Goal: Information Seeking & Learning: Learn about a topic

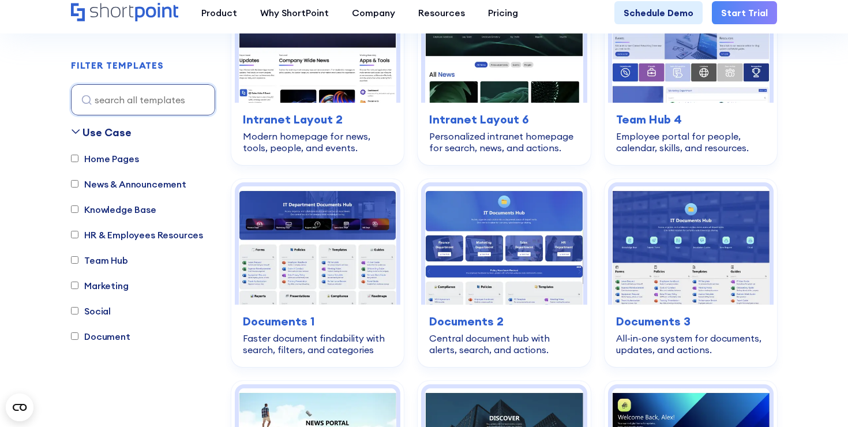
scroll to position [423, 0]
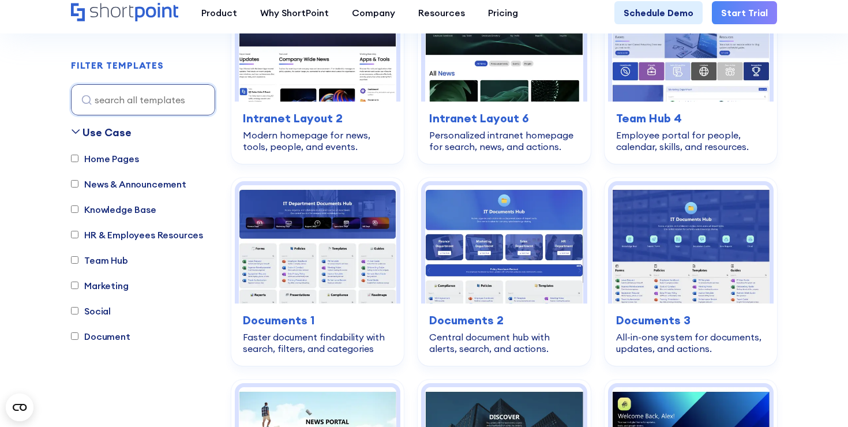
click at [71, 242] on label "HR & Employees Resources" at bounding box center [137, 235] width 132 height 14
click at [71, 239] on input "HR & Employees Resources" at bounding box center [74, 234] width 7 height 7
checkbox input "true"
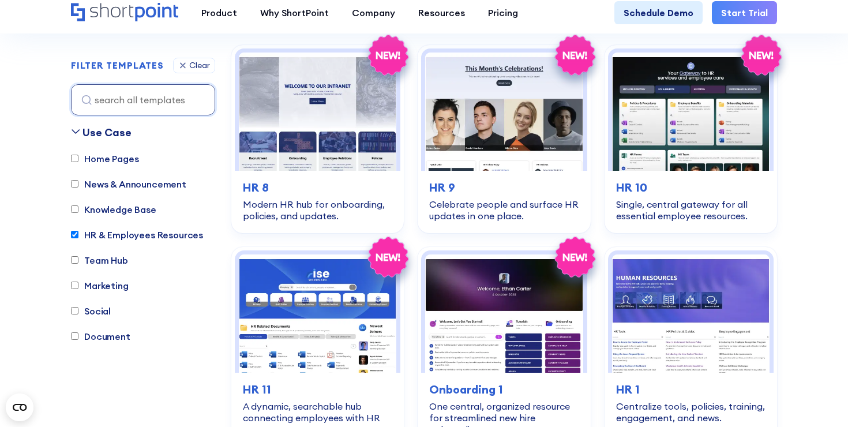
scroll to position [352, 0]
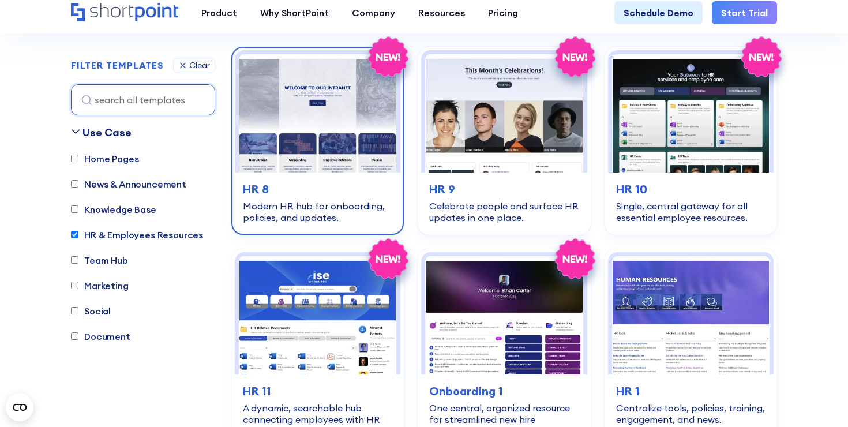
click at [351, 172] on img at bounding box center [317, 113] width 157 height 118
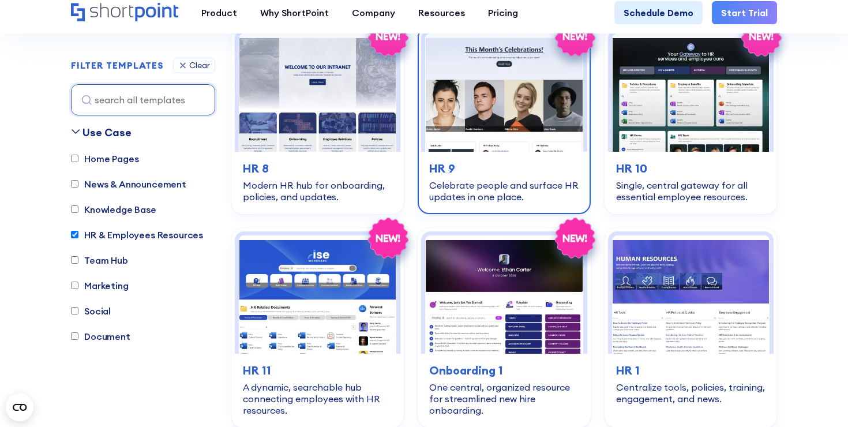
scroll to position [374, 0]
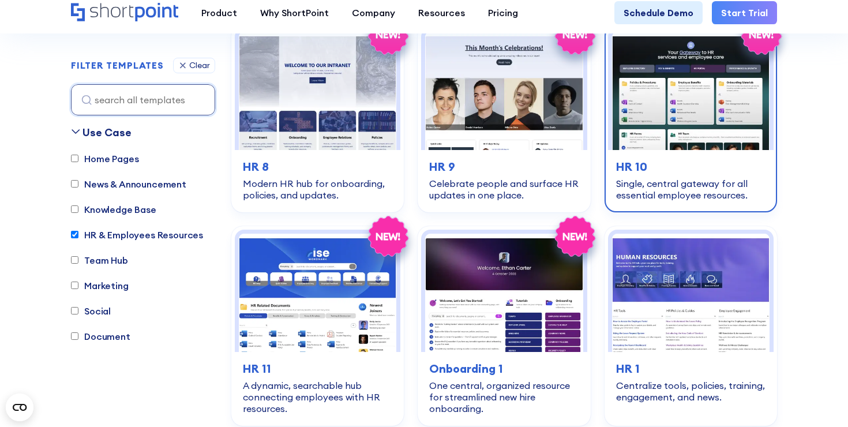
click at [690, 150] on img at bounding box center [690, 91] width 157 height 118
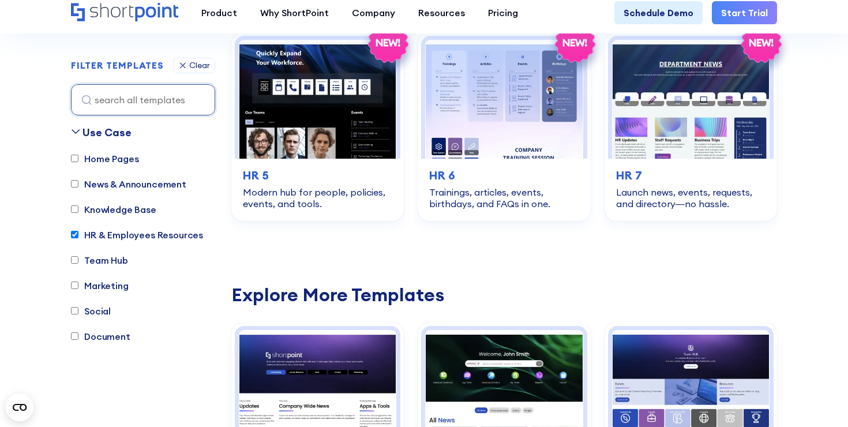
scroll to position [1003, 0]
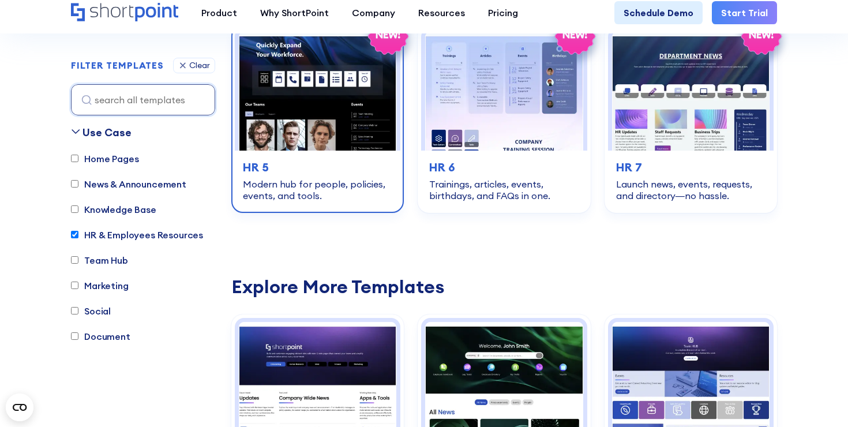
click at [319, 150] on img at bounding box center [317, 91] width 157 height 118
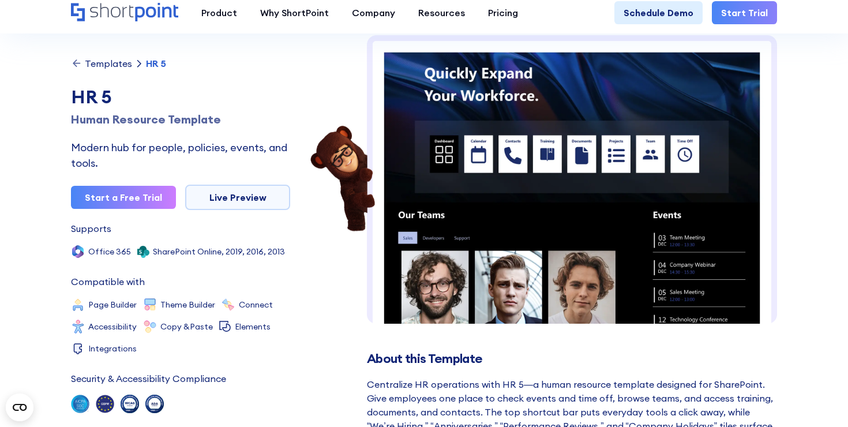
scroll to position [49, 0]
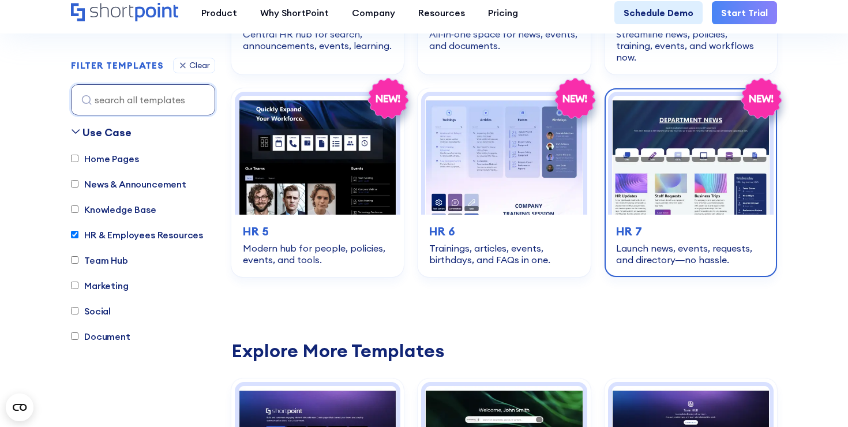
scroll to position [952, 0]
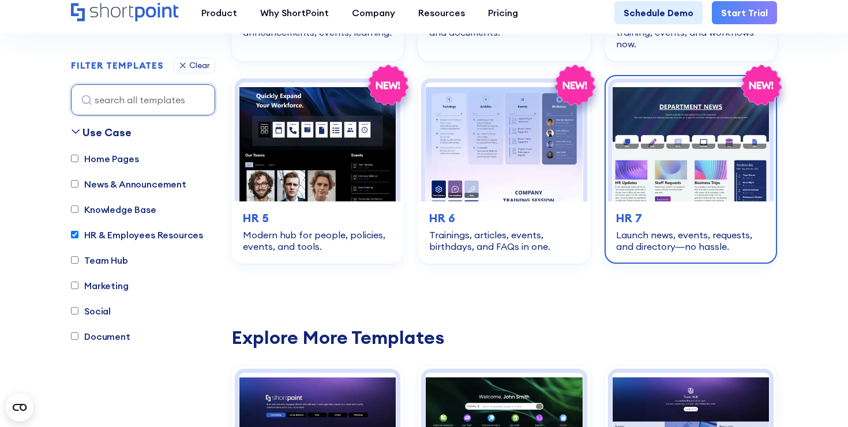
click at [717, 201] on img at bounding box center [690, 141] width 157 height 118
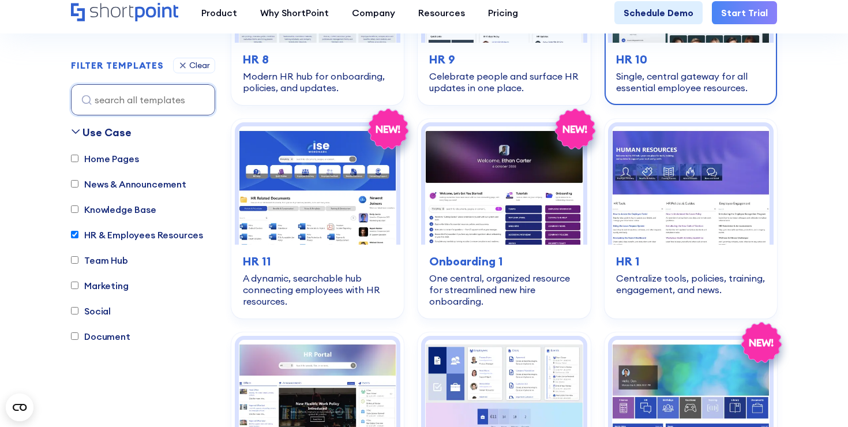
scroll to position [482, 0]
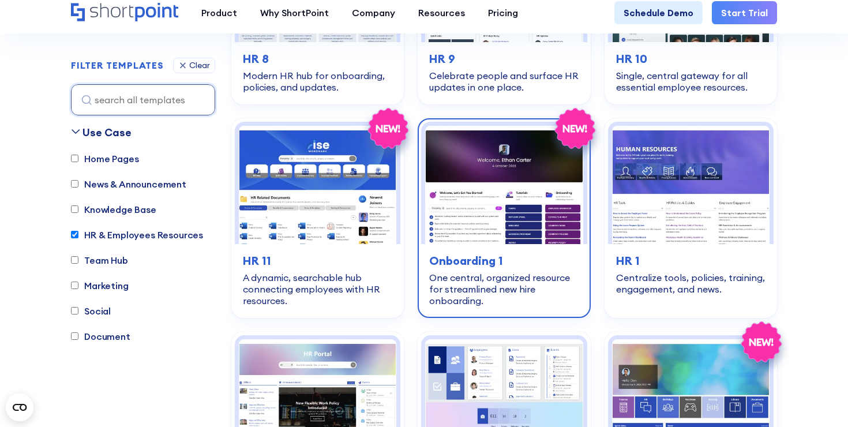
click at [542, 244] on img at bounding box center [503, 185] width 157 height 118
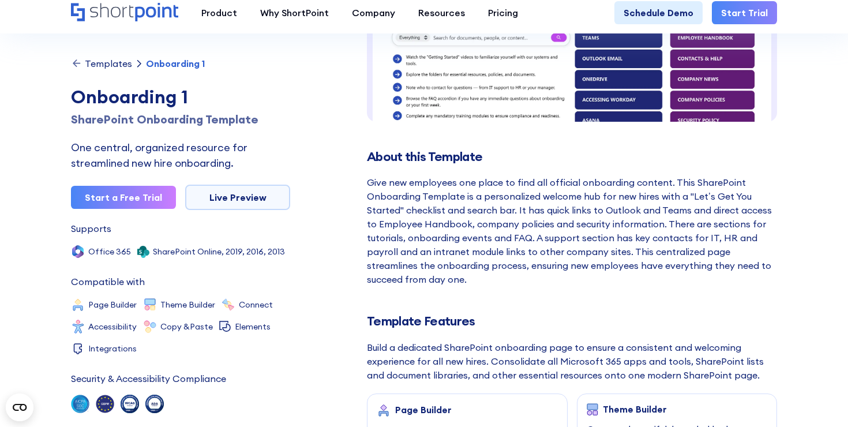
scroll to position [254, 0]
